Goal: Understand process/instructions: Learn about a topic

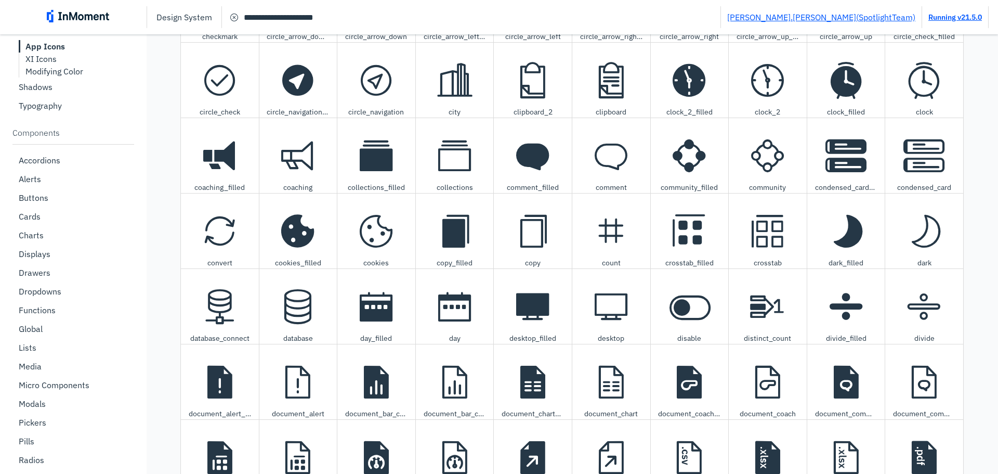
scroll to position [1774, 0]
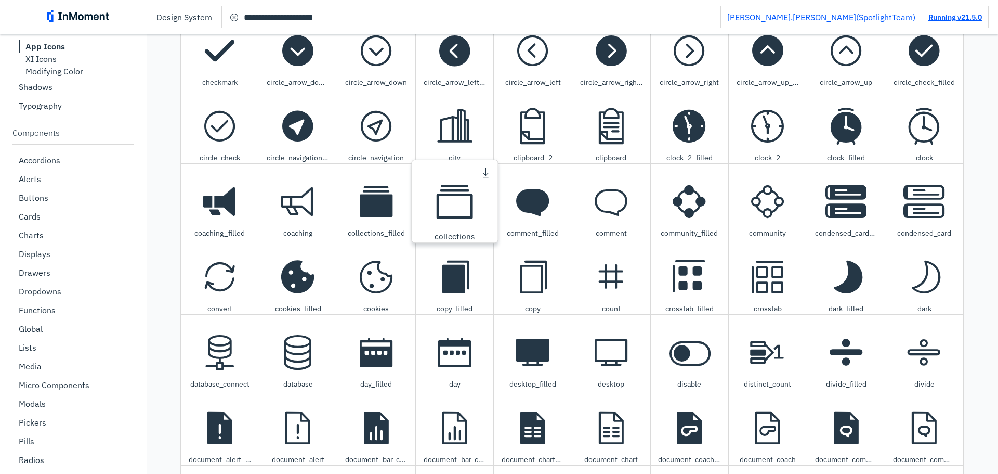
click at [449, 212] on span "collections icon" at bounding box center [454, 201] width 55 height 55
type textarea "**********"
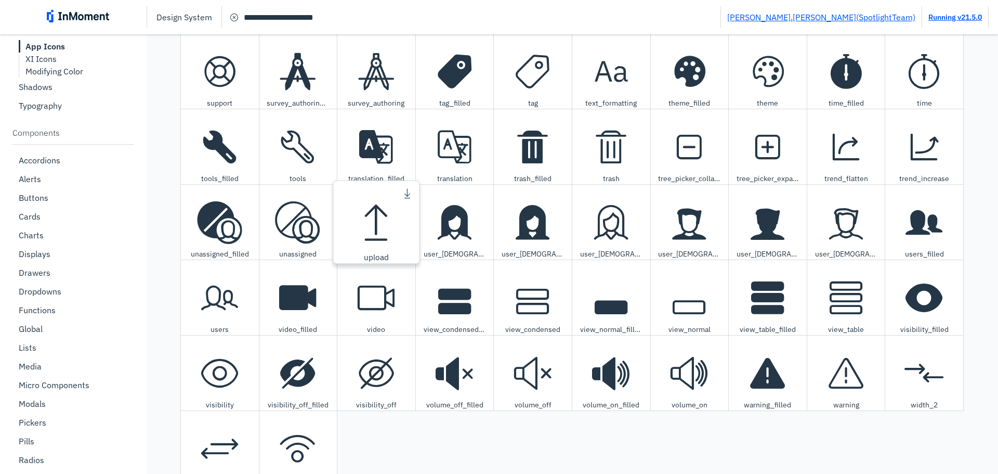
click at [365, 220] on span "upload icon" at bounding box center [376, 221] width 55 height 55
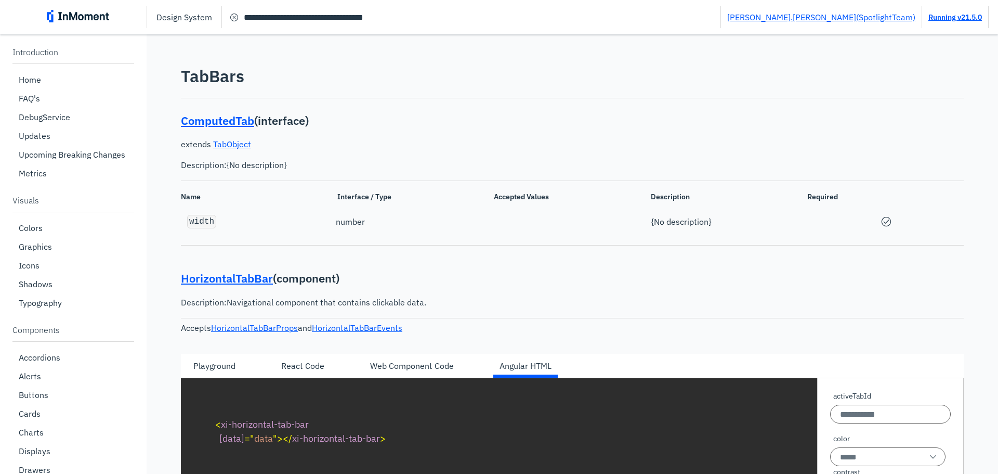
scroll to position [140, 0]
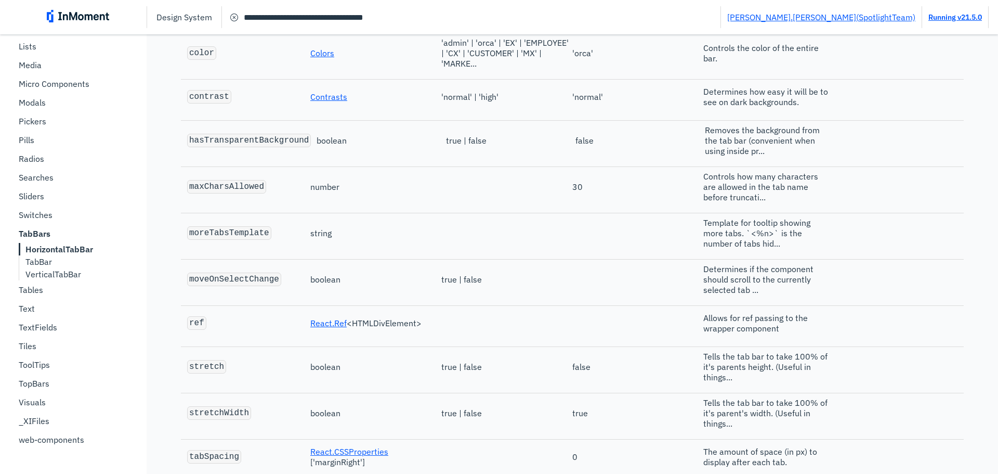
click at [343, 16] on input "**********" at bounding box center [471, 17] width 499 height 19
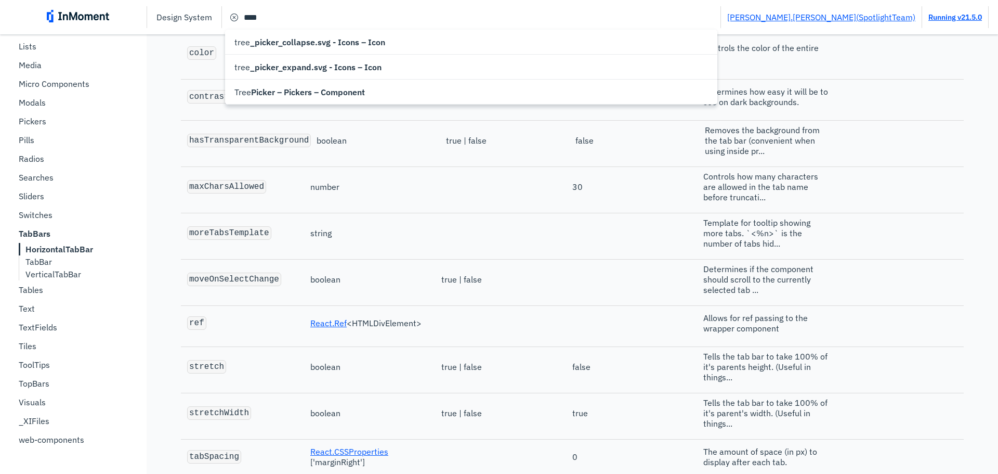
type input "**********"
click at [303, 86] on span "Picker – Pickers – Component" at bounding box center [308, 92] width 114 height 12
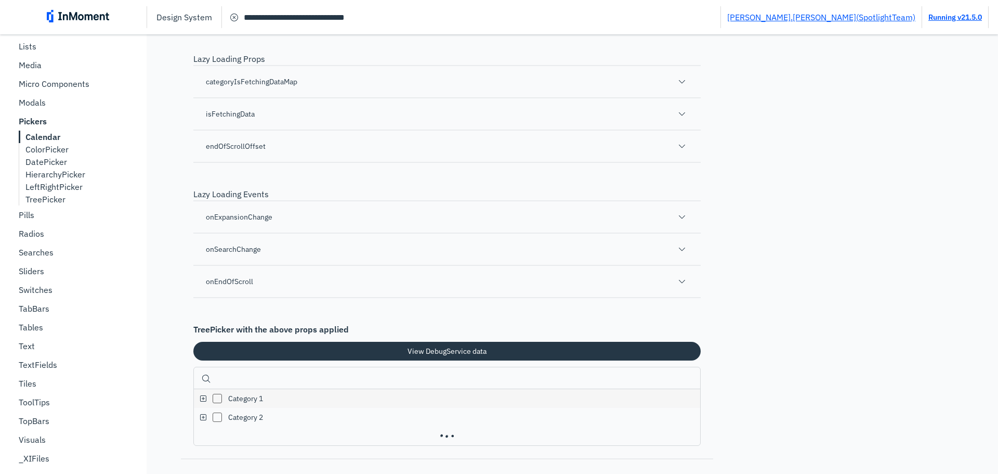
scroll to position [17843, 0]
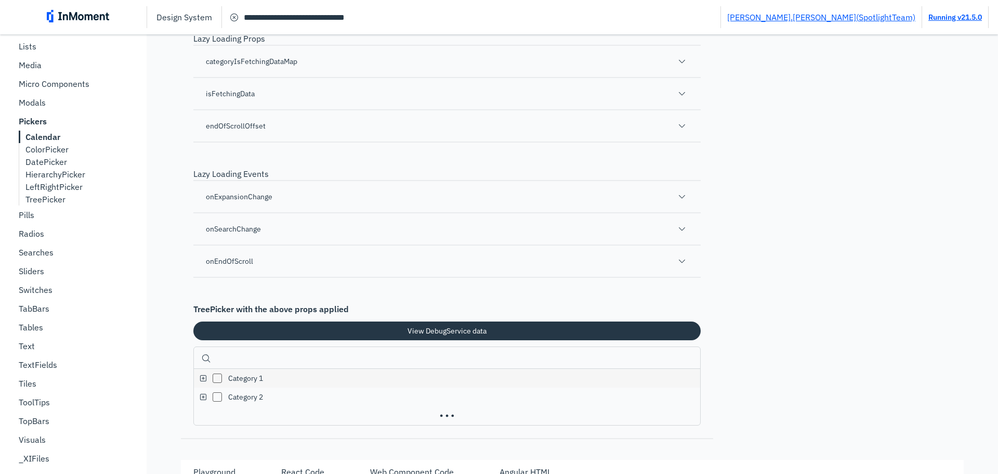
click at [459, 77] on div "categoryIsFetchingDataMap" at bounding box center [446, 61] width 507 height 32
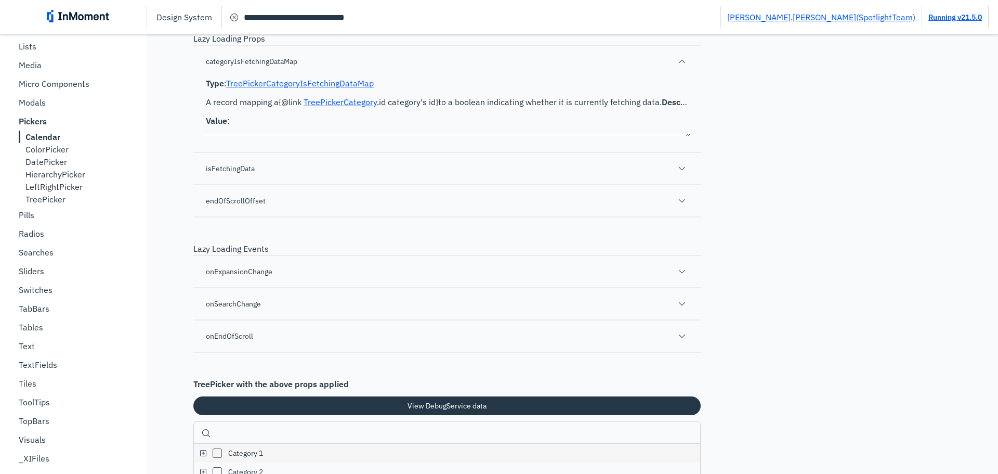
click at [353, 77] on div "categoryIsFetchingDataMap" at bounding box center [446, 61] width 507 height 32
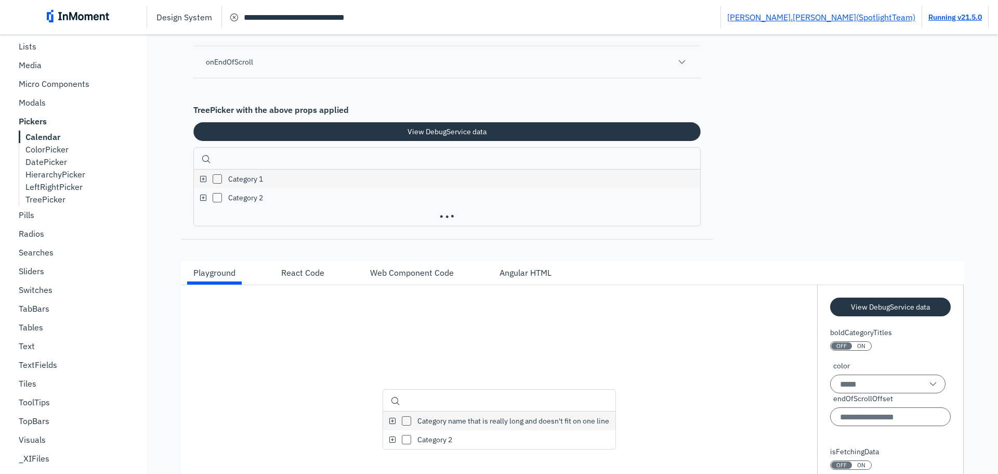
scroll to position [18051, 0]
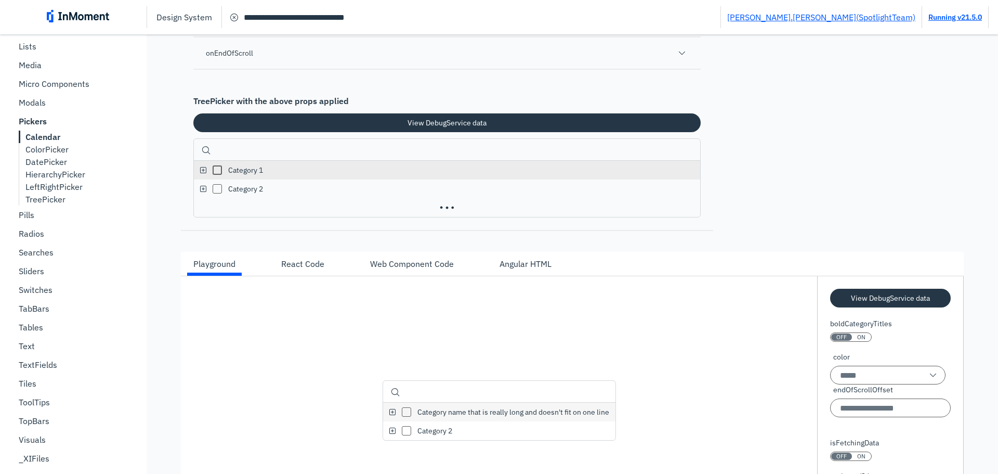
click at [329, 176] on p "Category 1" at bounding box center [458, 170] width 472 height 12
click at [340, 176] on p "Category 1" at bounding box center [458, 170] width 472 height 12
click at [207, 176] on 1 "tree picker expand icon" at bounding box center [203, 170] width 12 height 12
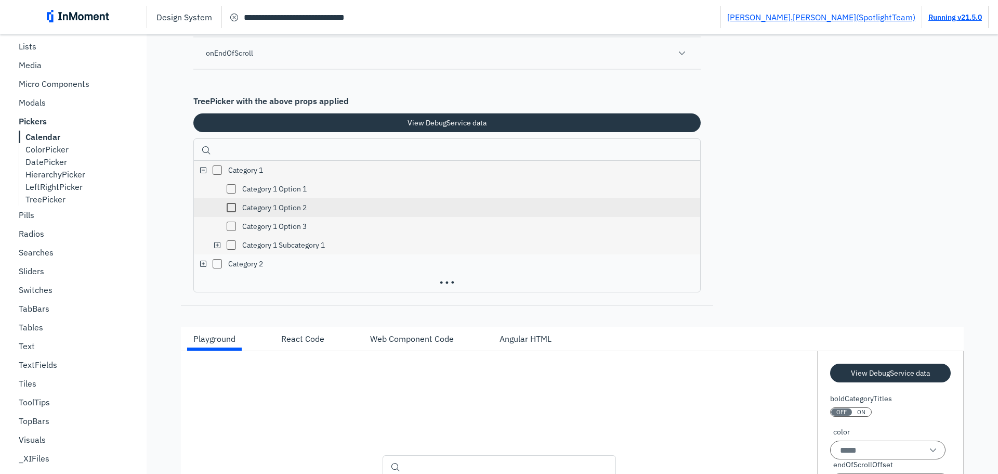
click at [285, 214] on p "Category 1 Option 2" at bounding box center [465, 207] width 458 height 12
click at [268, 232] on p "Category 1 Option 3" at bounding box center [465, 226] width 458 height 12
click at [272, 232] on p "Category 1 Option 3" at bounding box center [465, 226] width 458 height 12
click at [272, 214] on p "Category 1 Option 2" at bounding box center [465, 207] width 458 height 12
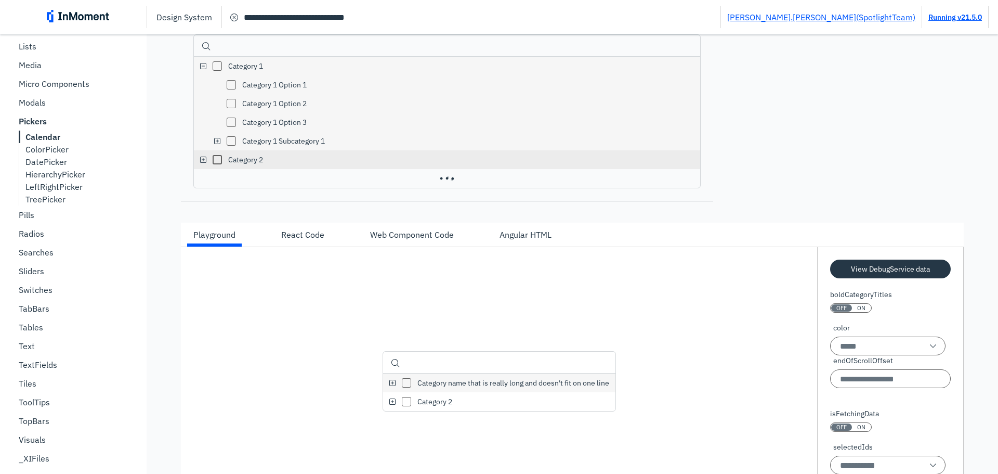
click at [243, 166] on p "Category 2" at bounding box center [458, 159] width 472 height 12
click at [202, 166] on 2 "tree picker expand icon" at bounding box center [203, 159] width 12 height 12
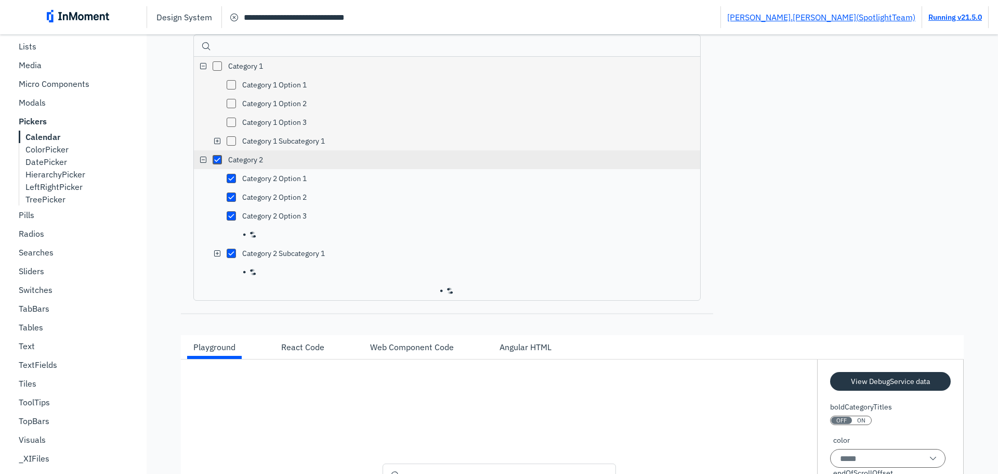
click at [202, 166] on 2 "tree picker collapse icon" at bounding box center [203, 159] width 12 height 12
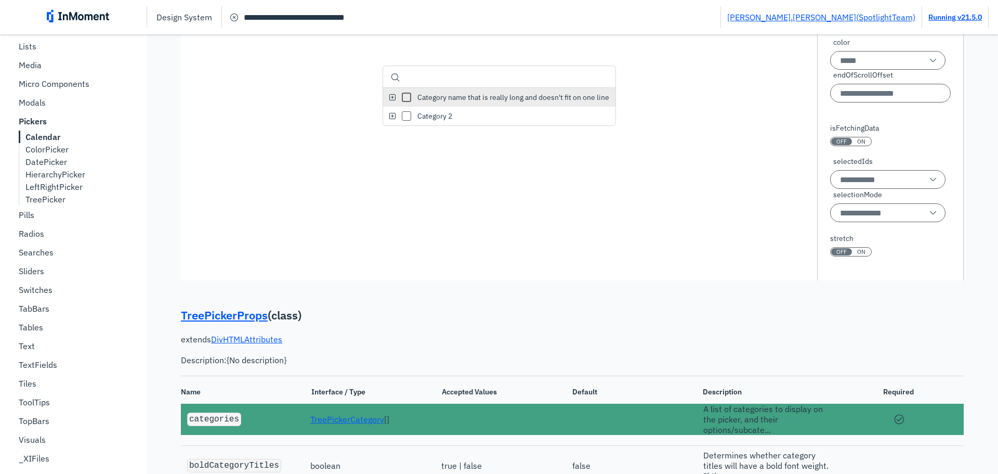
scroll to position [18415, 0]
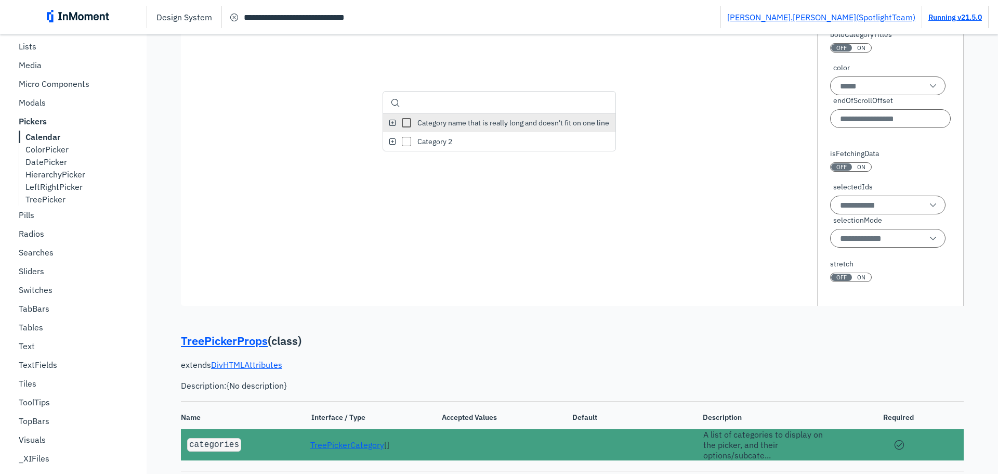
click at [386, 129] on line "tree picker expand icon" at bounding box center [392, 122] width 12 height 12
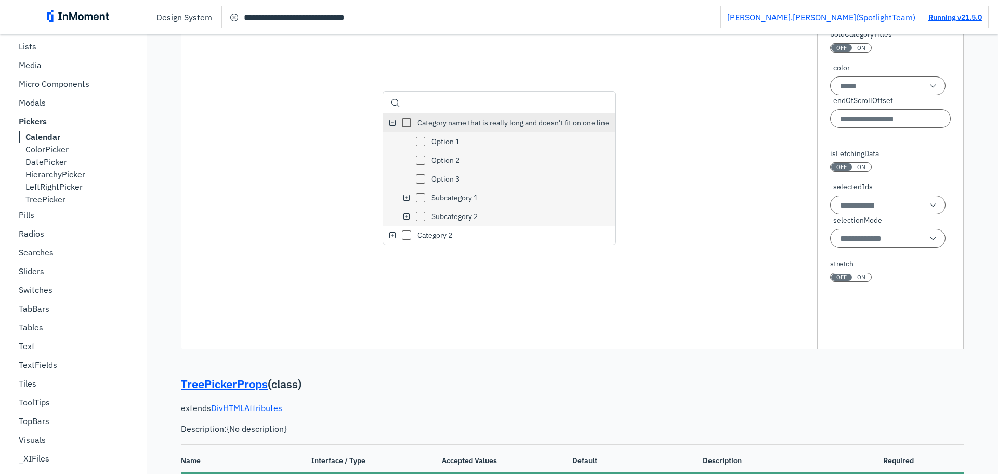
click at [386, 129] on line "tree picker collapse icon" at bounding box center [392, 122] width 12 height 12
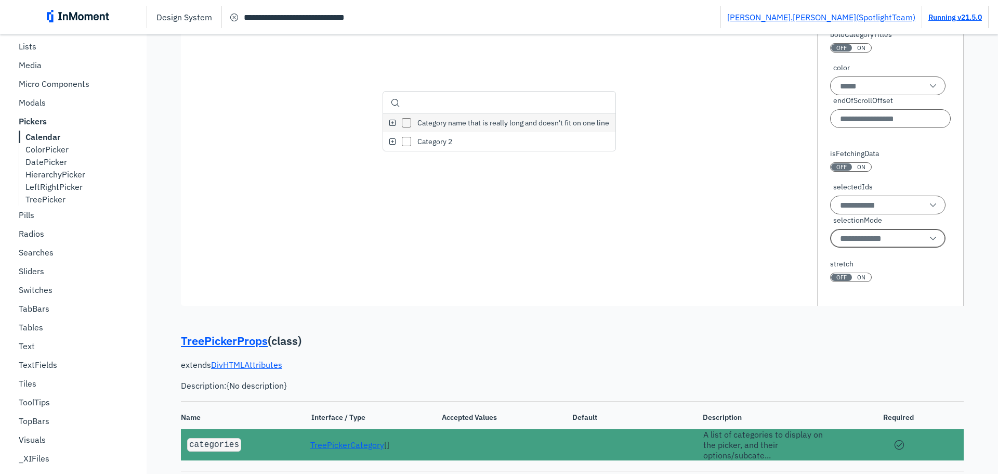
click at [884, 247] on input "selectionMode" at bounding box center [887, 238] width 115 height 19
click at [879, 361] on div "single-option" at bounding box center [859, 363] width 54 height 12
type input "**********"
click at [457, 127] on p "Category name that is really long and doesn't fit on one line" at bounding box center [507, 122] width 198 height 9
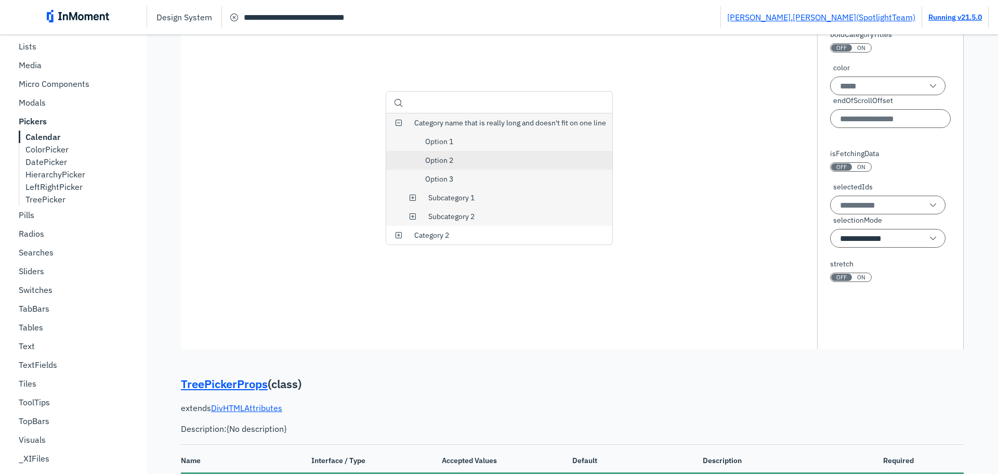
click at [455, 169] on div "Option 2" at bounding box center [499, 160] width 226 height 19
click at [464, 188] on div "Option 3" at bounding box center [499, 178] width 226 height 19
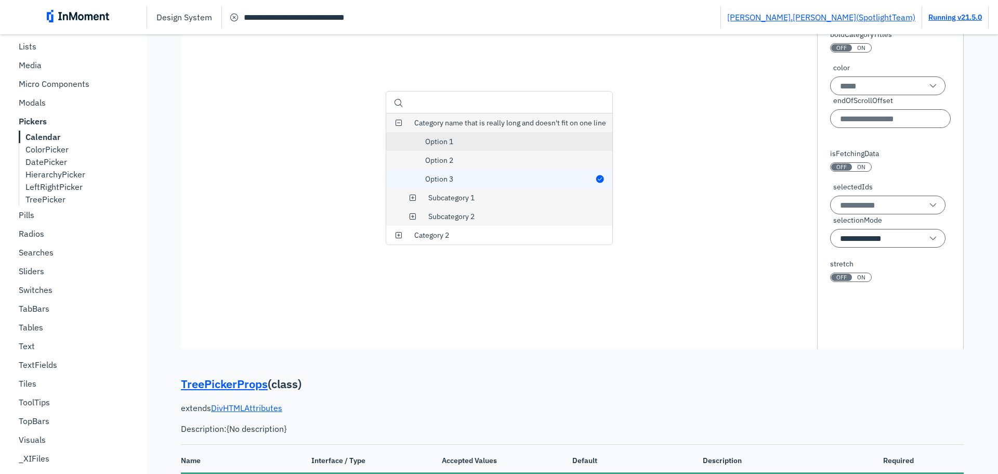
click at [464, 146] on p "Option 1" at bounding box center [512, 141] width 187 height 9
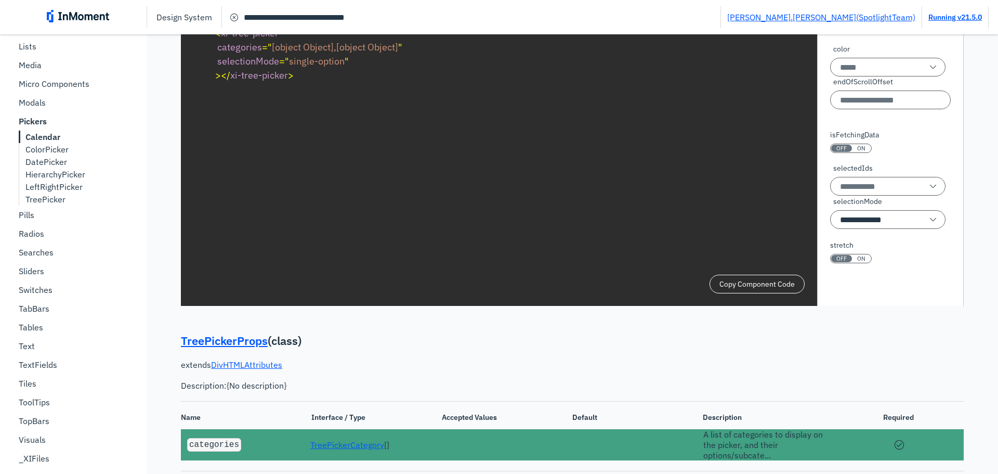
click at [357, 91] on pre "< xi-tree-picker categories = " [object Object],[object Object] " selectionMode…" at bounding box center [572, 54] width 733 height 75
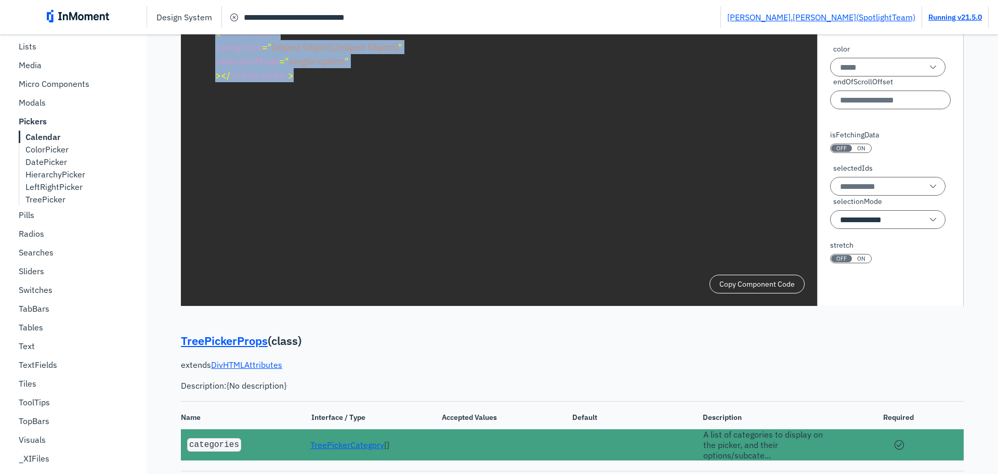
drag, startPoint x: 232, startPoint y: 171, endPoint x: 225, endPoint y: 129, distance: 42.3
click at [206, 91] on pre "< xi-tree-picker categories = " [object Object],[object Object] " selectionMode…" at bounding box center [572, 54] width 733 height 75
copy code "< xi-tree-picker categories = " [object Object],[object Object] " selectionMode…"
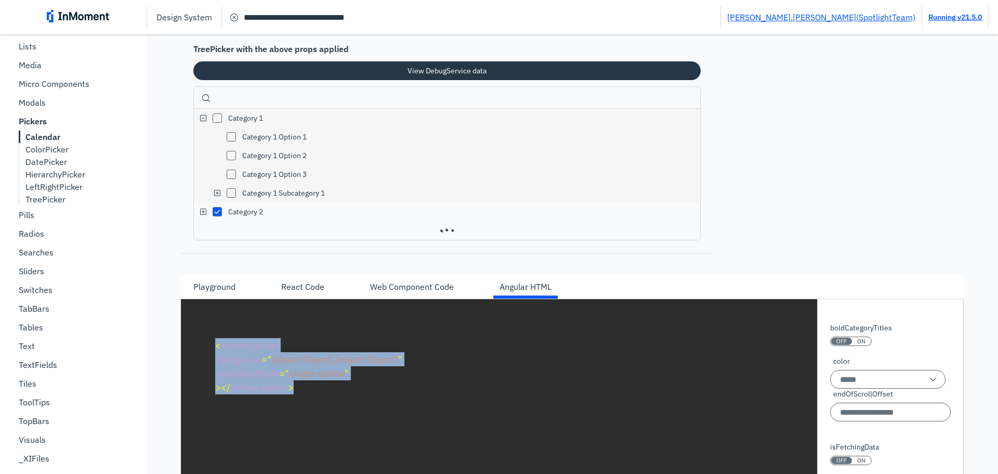
scroll to position [18311, 0]
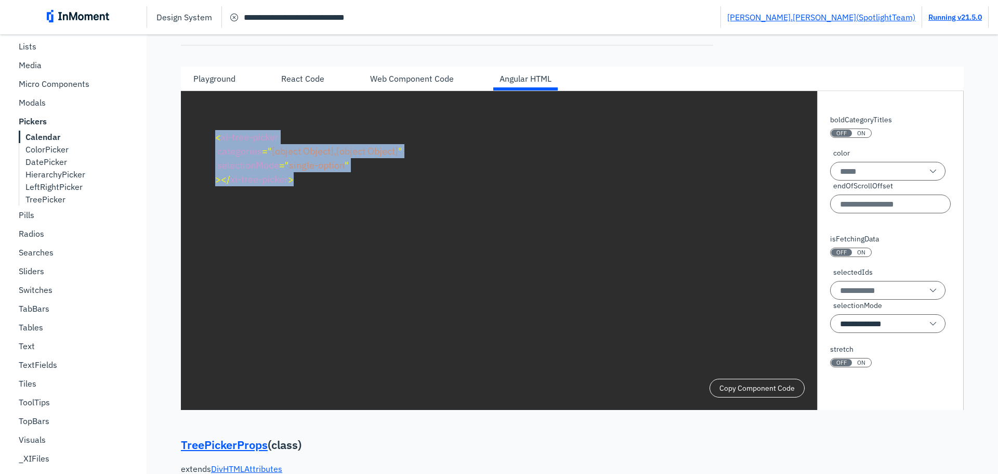
click at [335, 195] on pre "< xi-tree-picker categories = " [object Object],[object Object] " selectionMode…" at bounding box center [572, 158] width 733 height 75
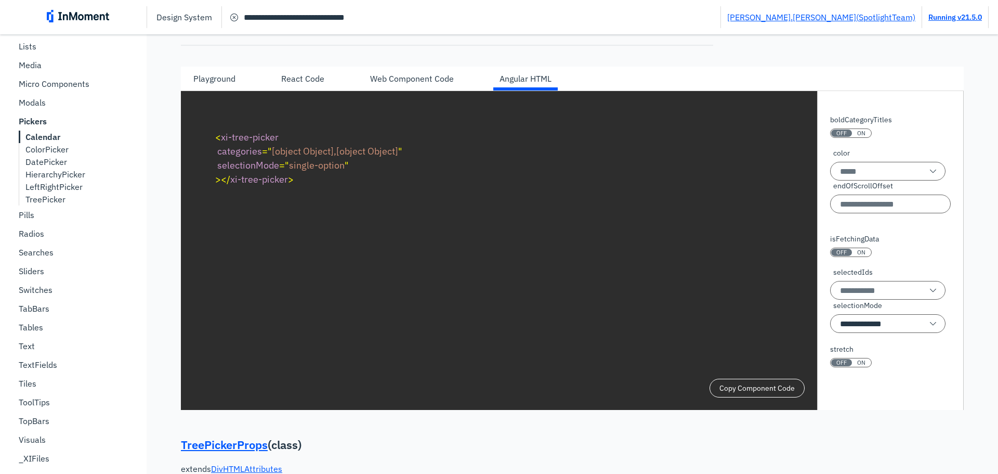
click at [218, 85] on div "Playground" at bounding box center [214, 78] width 42 height 12
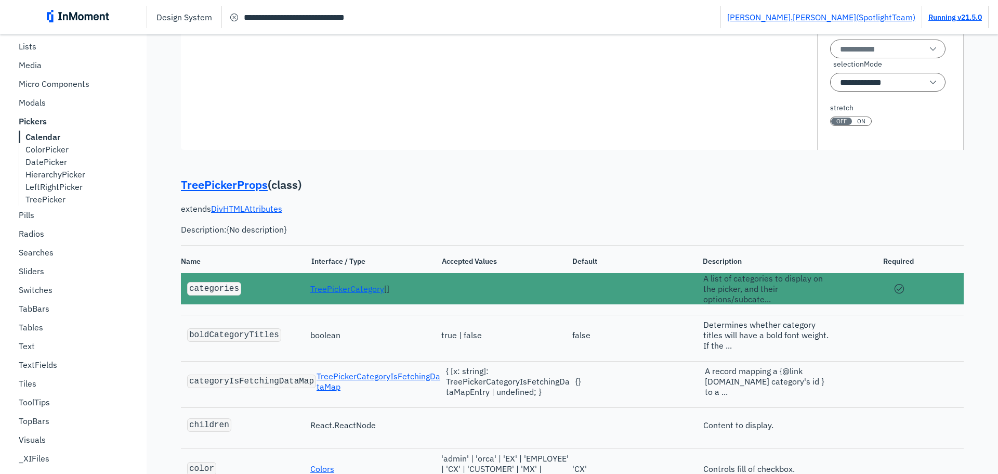
scroll to position [18363, 0]
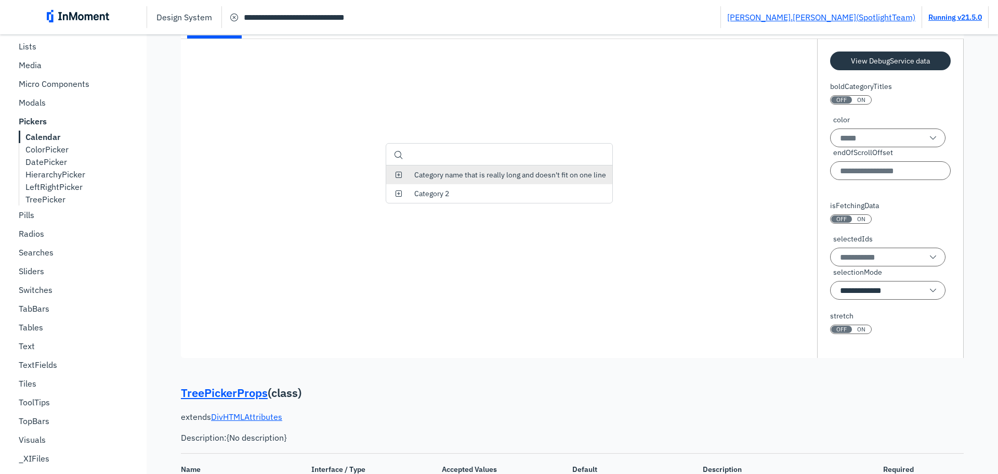
click at [471, 179] on p "Category name that is really long and doesn't fit on one line" at bounding box center [507, 174] width 198 height 9
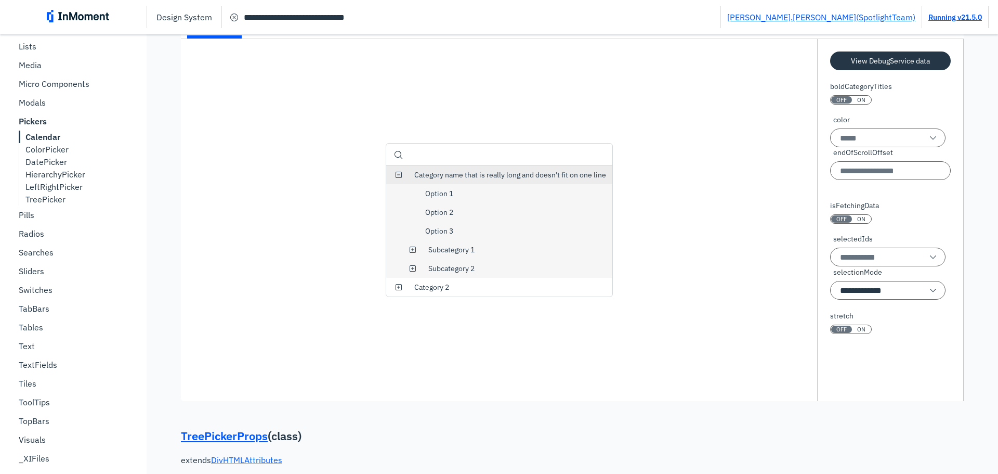
click at [471, 179] on p "Category name that is really long and doesn't fit on one line" at bounding box center [507, 174] width 198 height 9
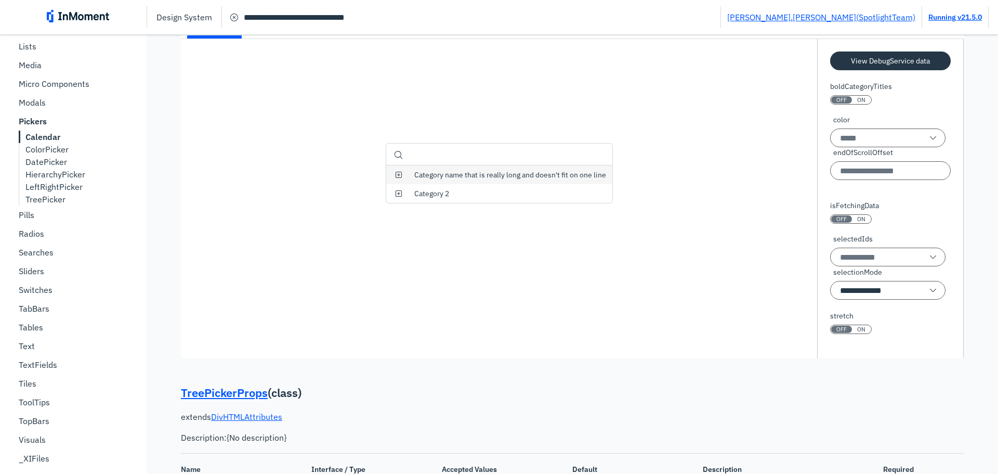
click at [442, 165] on input at bounding box center [499, 153] width 226 height 21
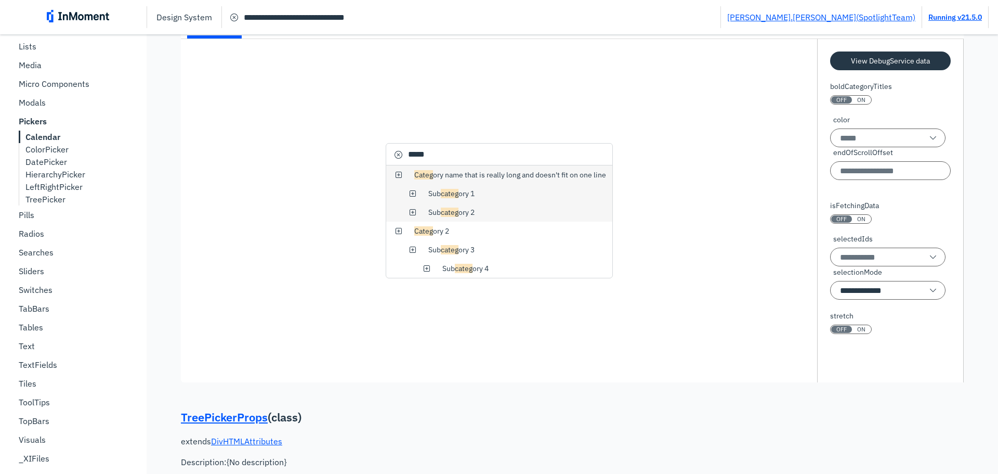
type input "*****"
click at [517, 33] on div "Angular HTML" at bounding box center [526, 26] width 52 height 12
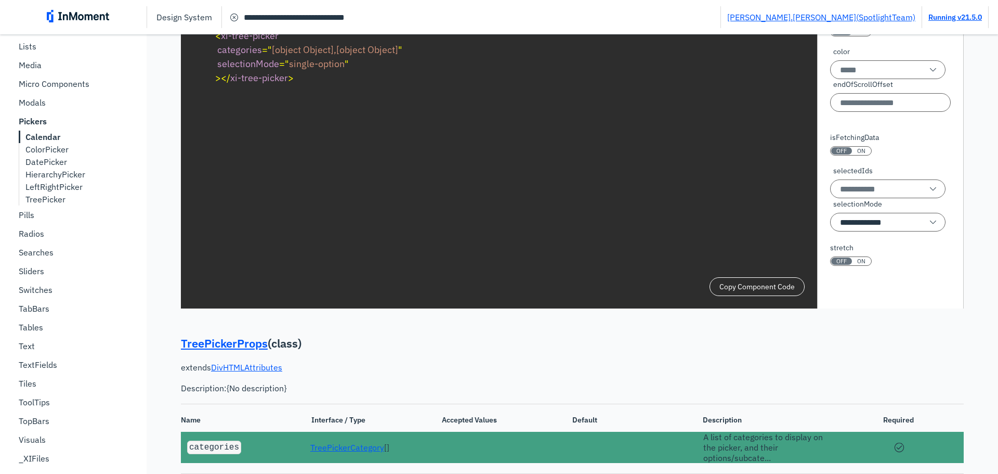
scroll to position [18415, 0]
